Goal: Go to known website: Access a specific website the user already knows

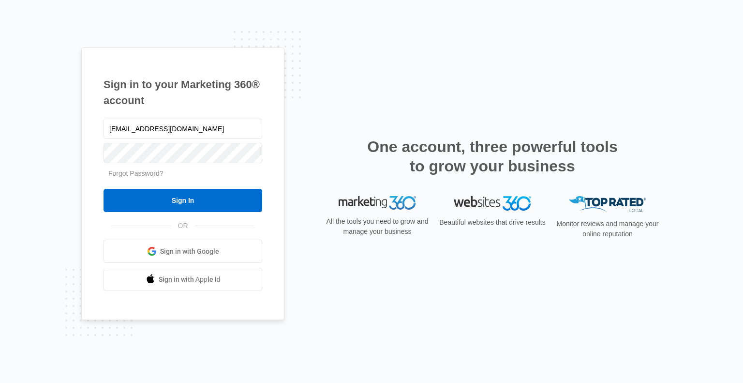
type input "[EMAIL_ADDRESS][DOMAIN_NAME]"
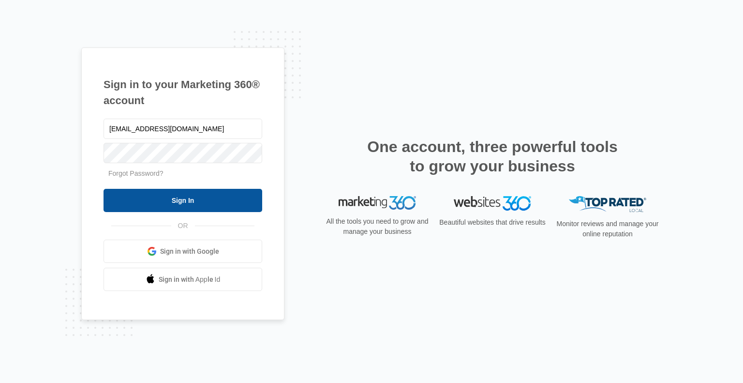
click at [205, 205] on input "Sign In" at bounding box center [183, 200] width 159 height 23
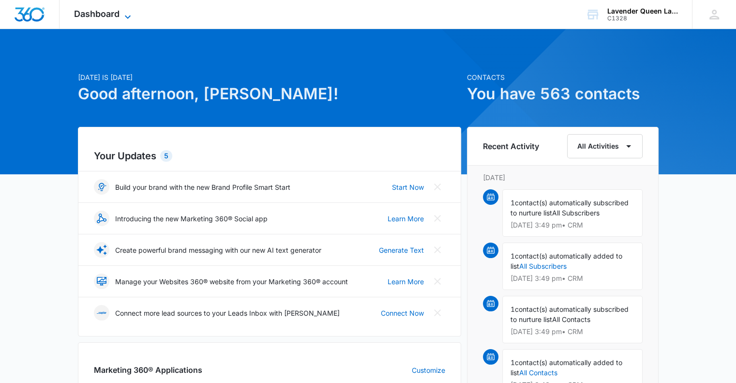
click at [129, 16] on icon at bounding box center [128, 16] width 6 height 3
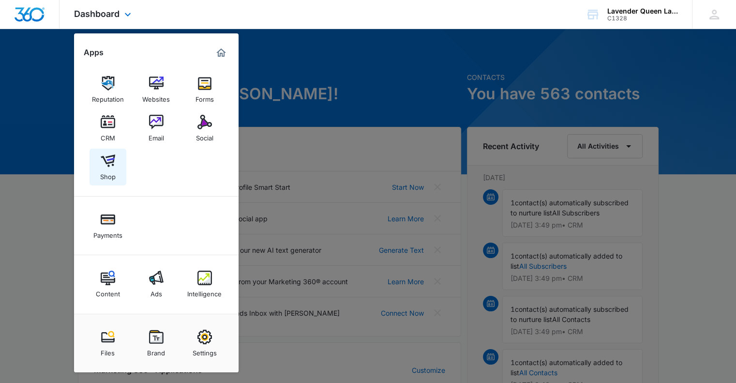
click at [111, 165] on img at bounding box center [108, 160] width 15 height 15
